Goal: Task Accomplishment & Management: Manage account settings

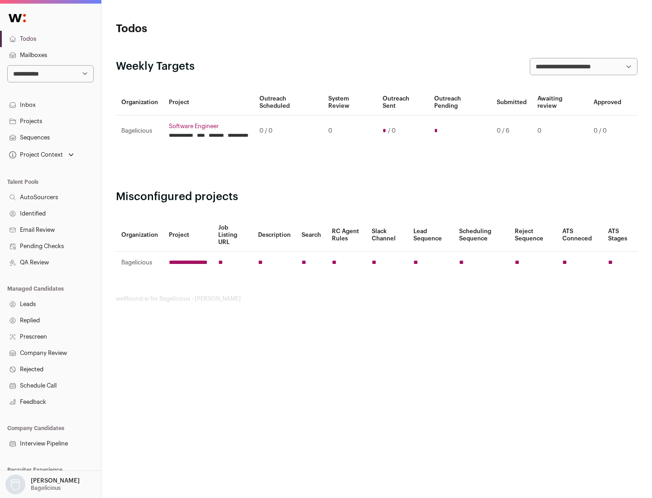
click at [50, 121] on link "Projects" at bounding box center [50, 121] width 101 height 16
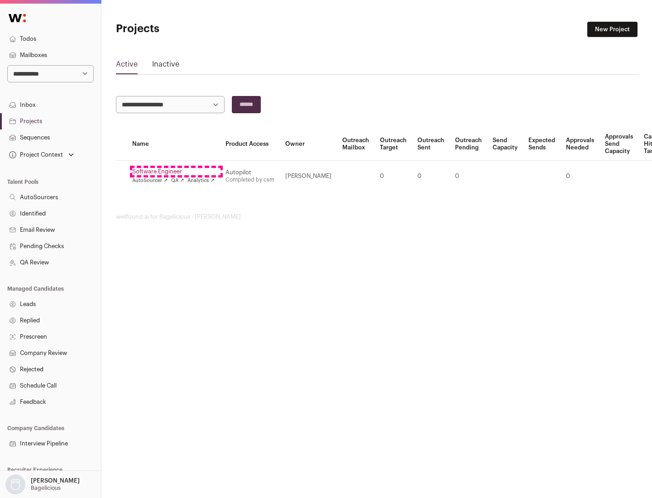
click at [176, 172] on link "Software Engineer" at bounding box center [173, 171] width 82 height 7
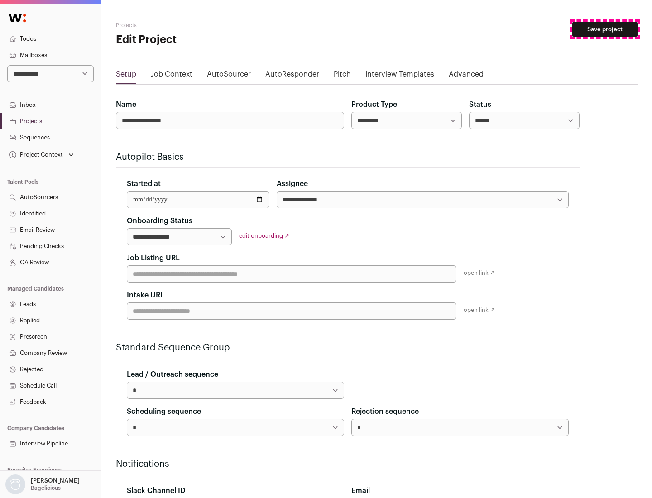
click at [605, 29] on button "Save project" at bounding box center [604, 29] width 65 height 15
